Goal: Task Accomplishment & Management: Manage account settings

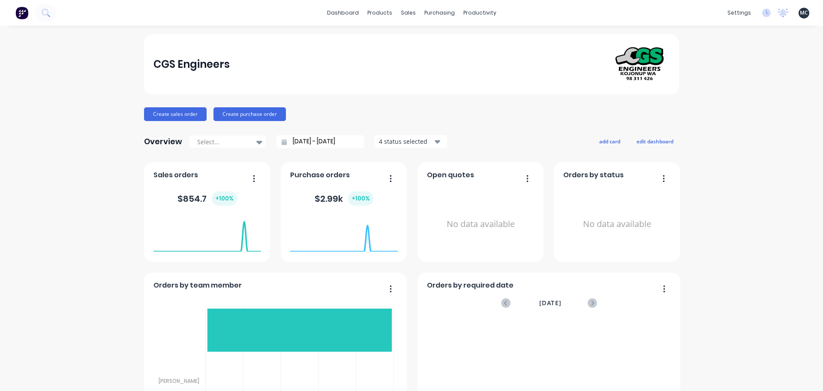
click at [743, 186] on div "CGS Engineers Create sales order Create purchase order Overview Select... [DATE…" at bounding box center [411, 368] width 823 height 668
click at [764, 15] on icon at bounding box center [766, 13] width 9 height 9
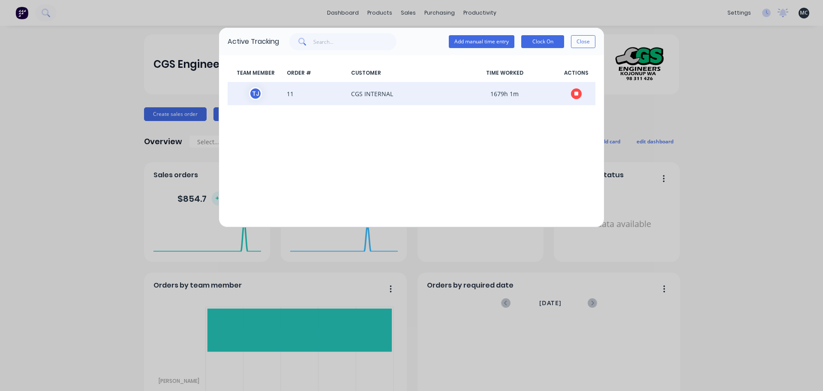
click at [576, 93] on icon "button" at bounding box center [577, 93] width 4 height 4
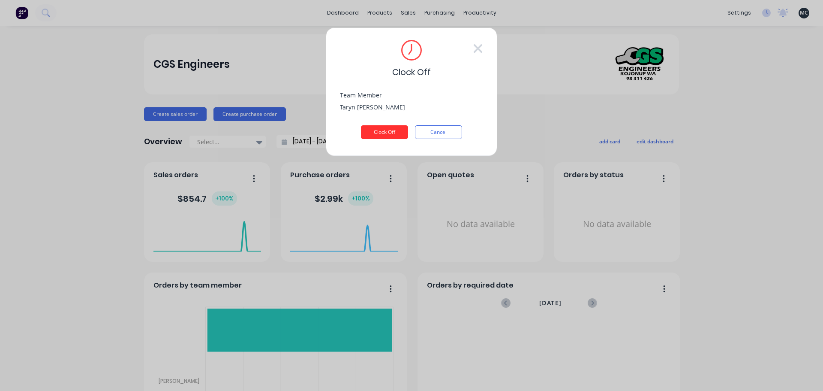
click at [396, 134] on button "Clock Off" at bounding box center [384, 132] width 47 height 14
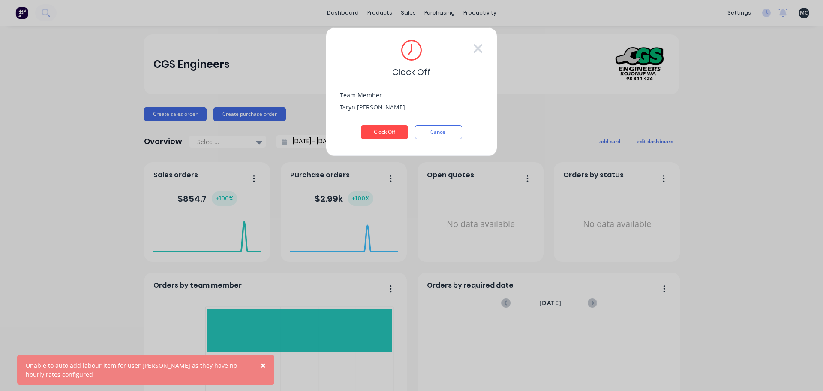
click at [263, 363] on span "×" at bounding box center [263, 365] width 5 height 12
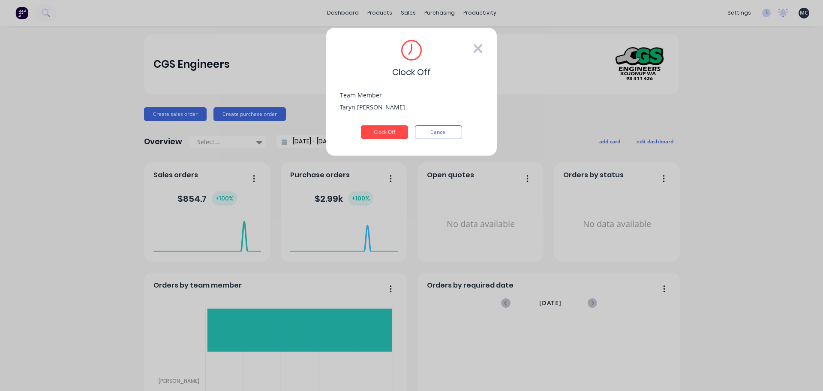
click at [479, 42] on icon at bounding box center [478, 49] width 10 height 14
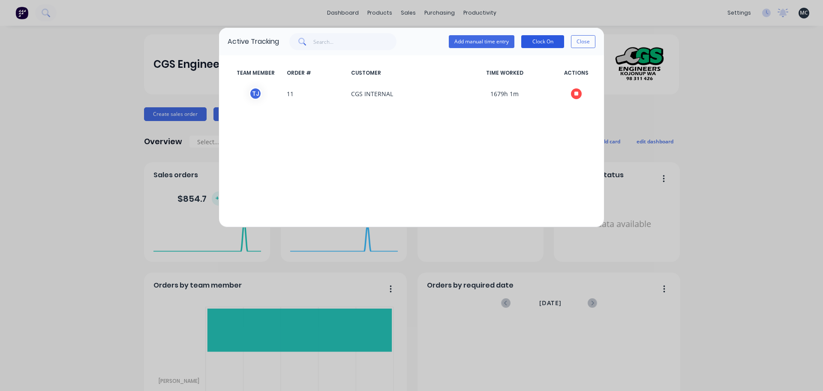
click at [534, 42] on button "Clock On" at bounding box center [542, 41] width 43 height 13
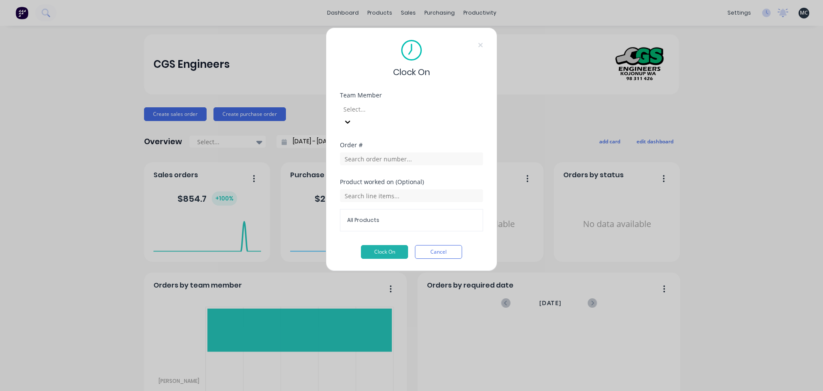
click at [412, 110] on div at bounding box center [404, 109] width 123 height 11
click at [407, 152] on input "text" at bounding box center [411, 158] width 143 height 13
type input "p"
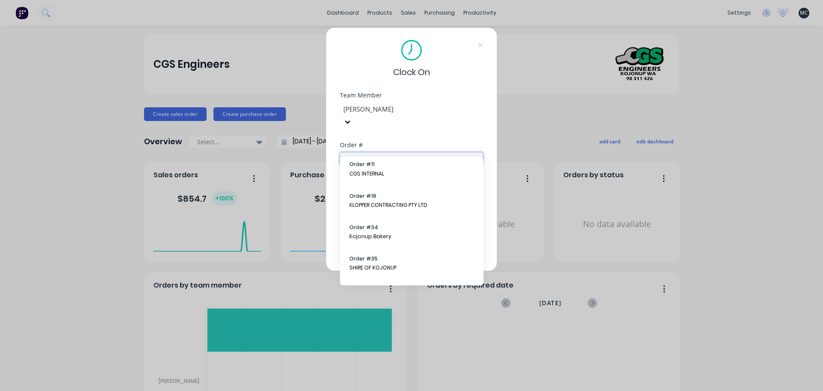
scroll to position [86, 0]
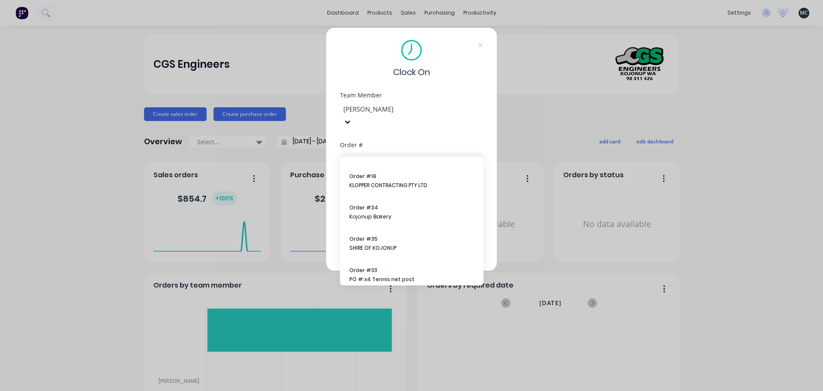
click at [552, 113] on div "Clock On Team Member [PERSON_NAME] Order # Product worked on (Optional) All Pro…" at bounding box center [411, 195] width 823 height 391
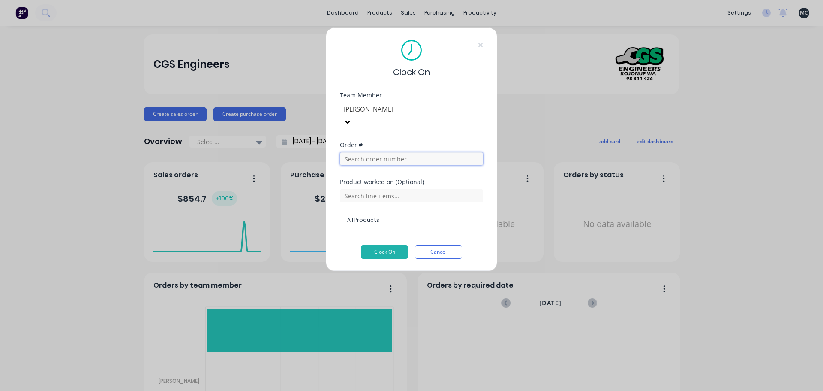
click at [419, 152] on input "text" at bounding box center [411, 158] width 143 height 13
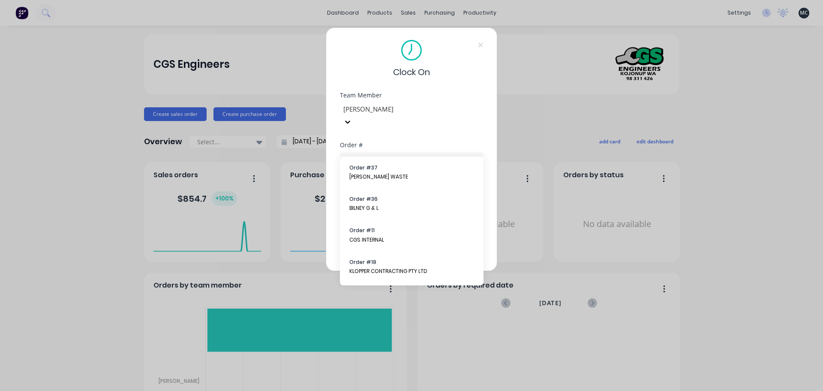
click at [439, 127] on div "Team Member [PERSON_NAME]" at bounding box center [411, 117] width 143 height 50
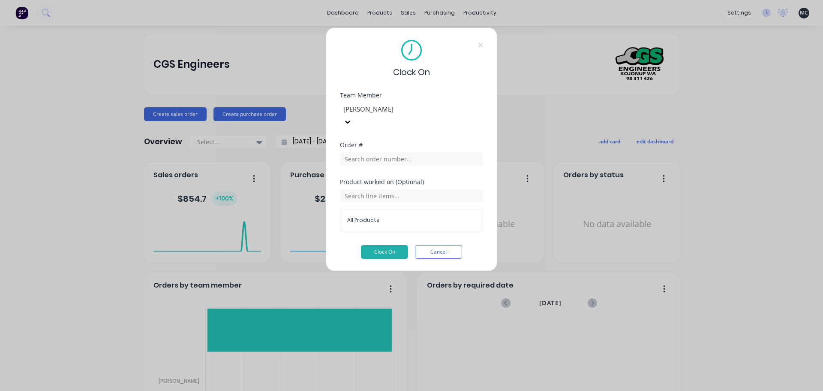
click at [527, 127] on div "Clock On Team Member [PERSON_NAME] Order # Product worked on (Optional) All Pro…" at bounding box center [411, 195] width 823 height 391
click at [530, 124] on div "Clock On Team Member [PERSON_NAME] Order # Product worked on (Optional) All Pro…" at bounding box center [411, 195] width 823 height 391
click at [439, 245] on button "Cancel" at bounding box center [438, 252] width 47 height 14
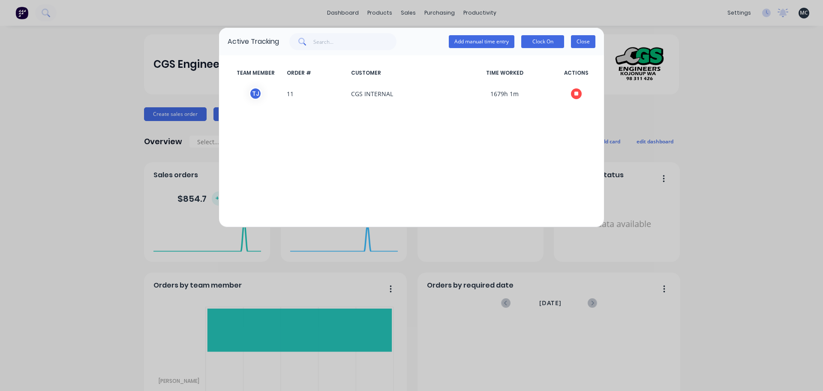
click at [587, 41] on button "Close" at bounding box center [583, 41] width 24 height 13
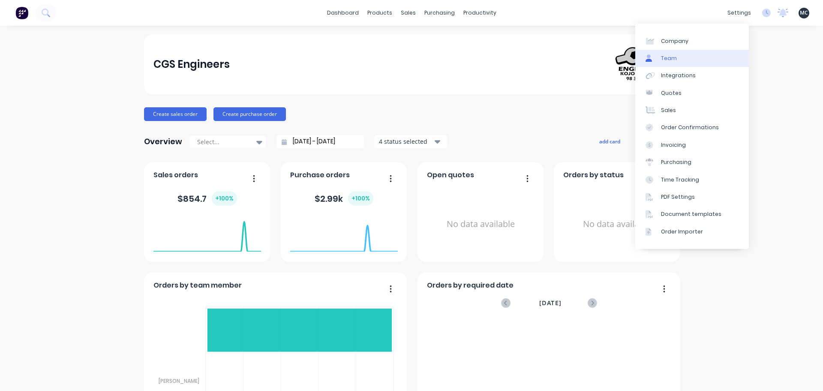
click at [678, 57] on link "Team" at bounding box center [693, 58] width 114 height 17
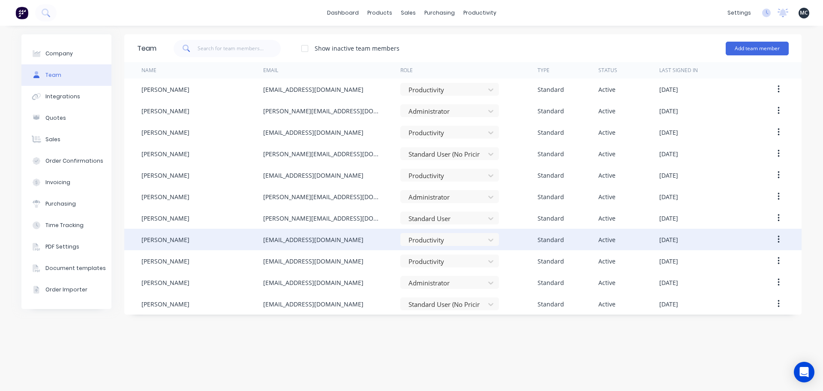
click at [780, 241] on button "button" at bounding box center [779, 239] width 20 height 15
click at [731, 295] on div "Delete" at bounding box center [748, 296] width 66 height 12
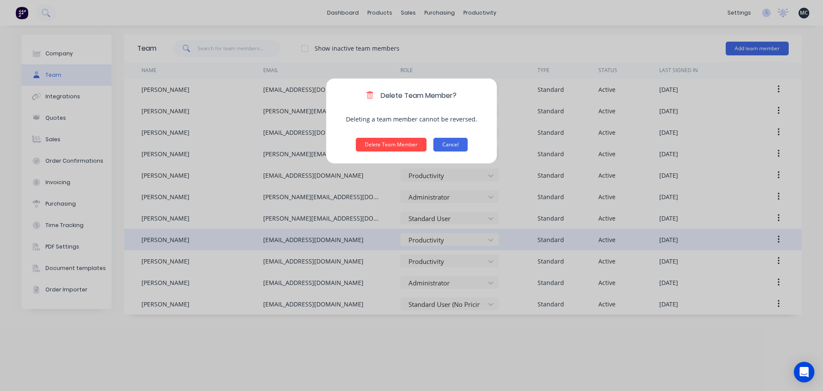
click at [449, 140] on button "Cancel" at bounding box center [451, 145] width 34 height 14
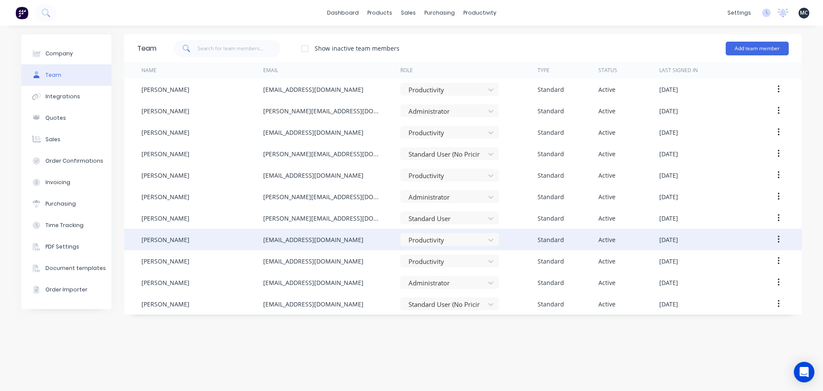
click at [778, 238] on icon "button" at bounding box center [779, 239] width 2 height 9
click at [726, 296] on div "Delete" at bounding box center [748, 296] width 66 height 12
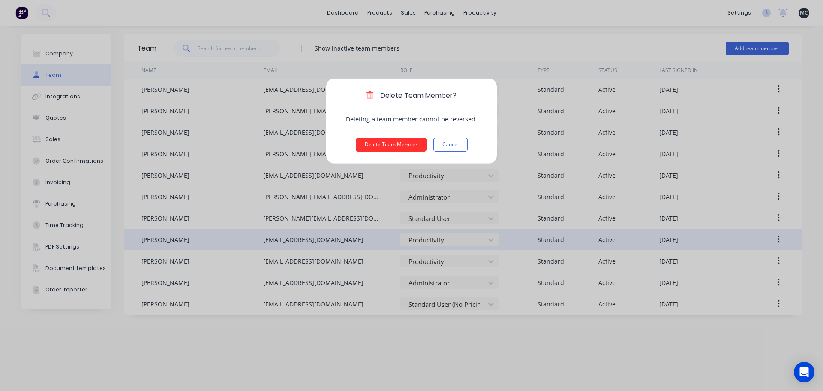
click at [380, 144] on button "Delete Team Member" at bounding box center [391, 145] width 71 height 14
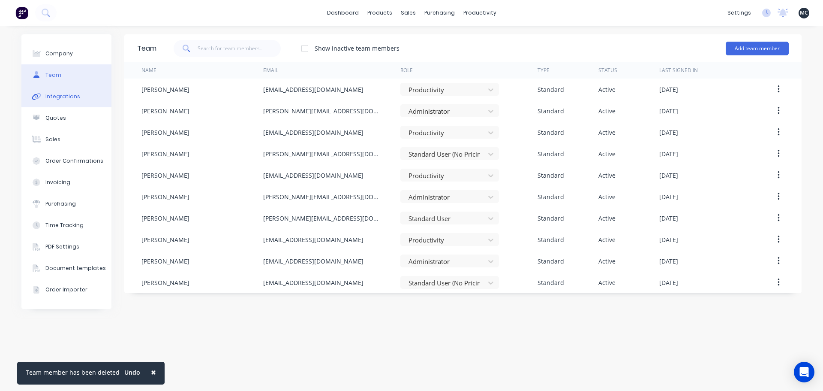
click at [82, 103] on button "Integrations" at bounding box center [66, 96] width 90 height 21
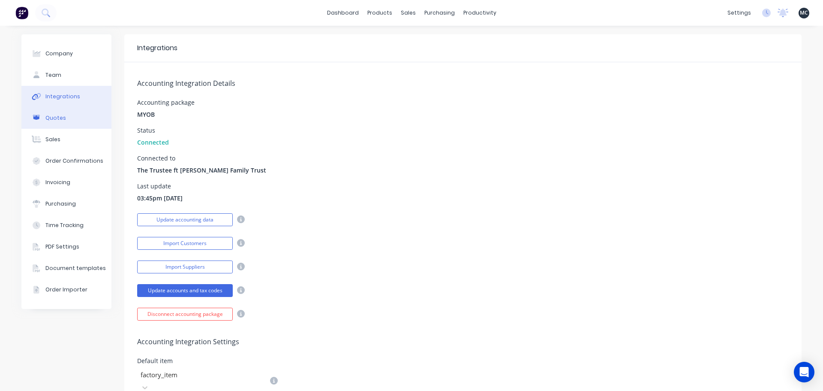
click at [73, 121] on button "Quotes" at bounding box center [66, 117] width 90 height 21
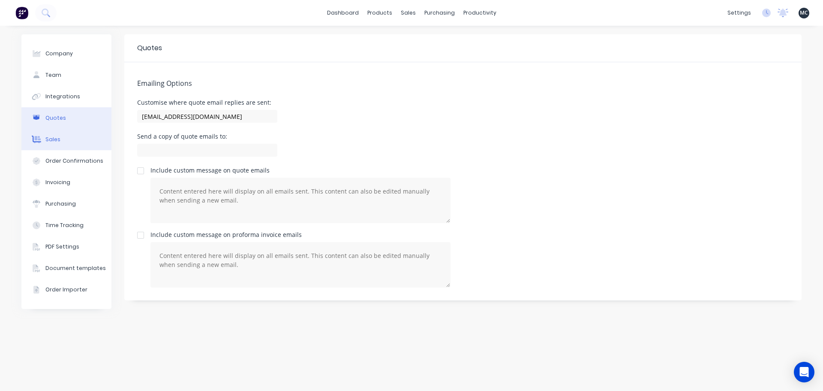
click at [67, 141] on button "Sales" at bounding box center [66, 139] width 90 height 21
